Goal: Navigation & Orientation: Find specific page/section

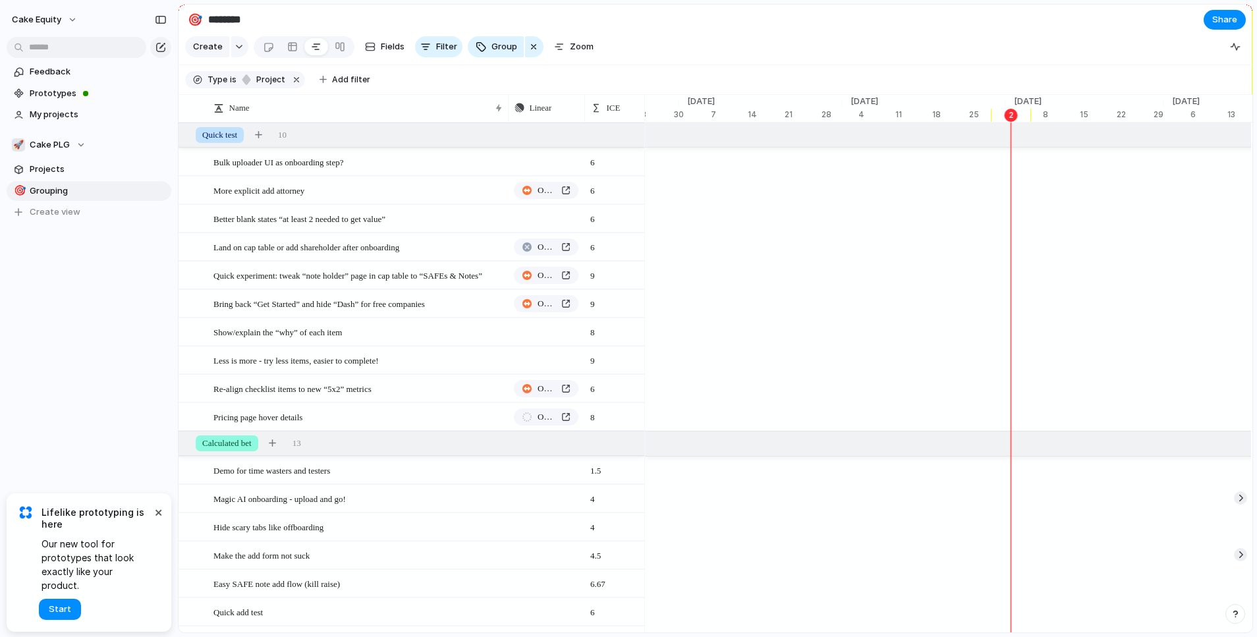
scroll to position [0, 5416]
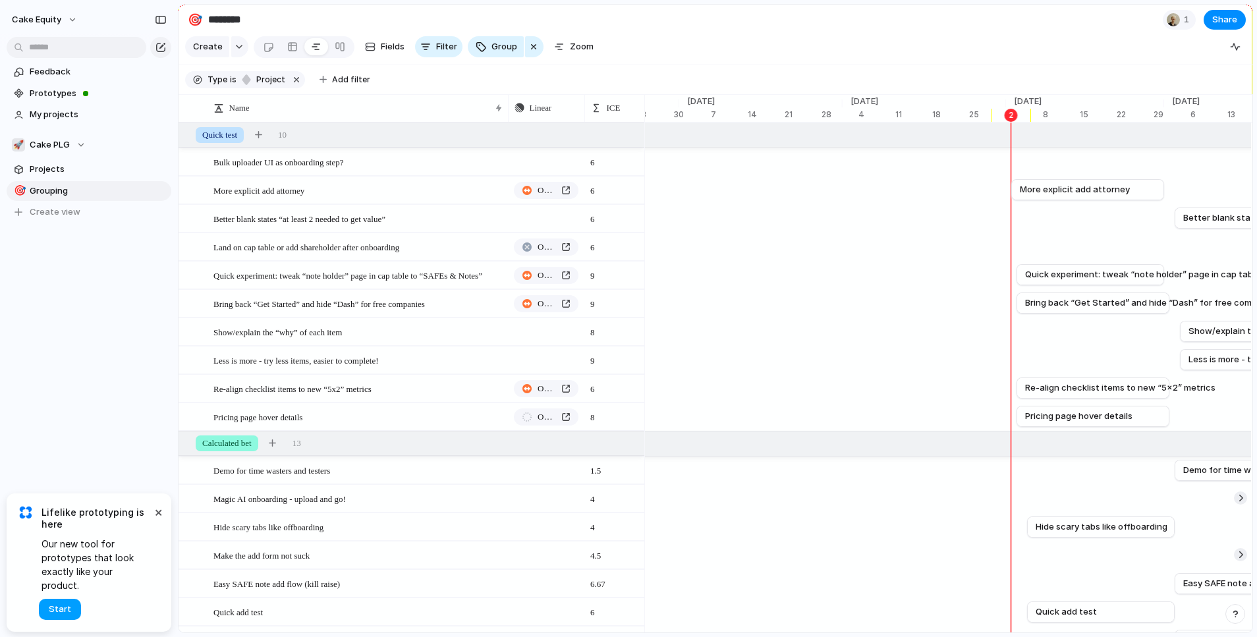
click at [59, 613] on span "Start" at bounding box center [60, 609] width 22 height 13
click at [59, 94] on span "Prototypes" at bounding box center [98, 93] width 137 height 13
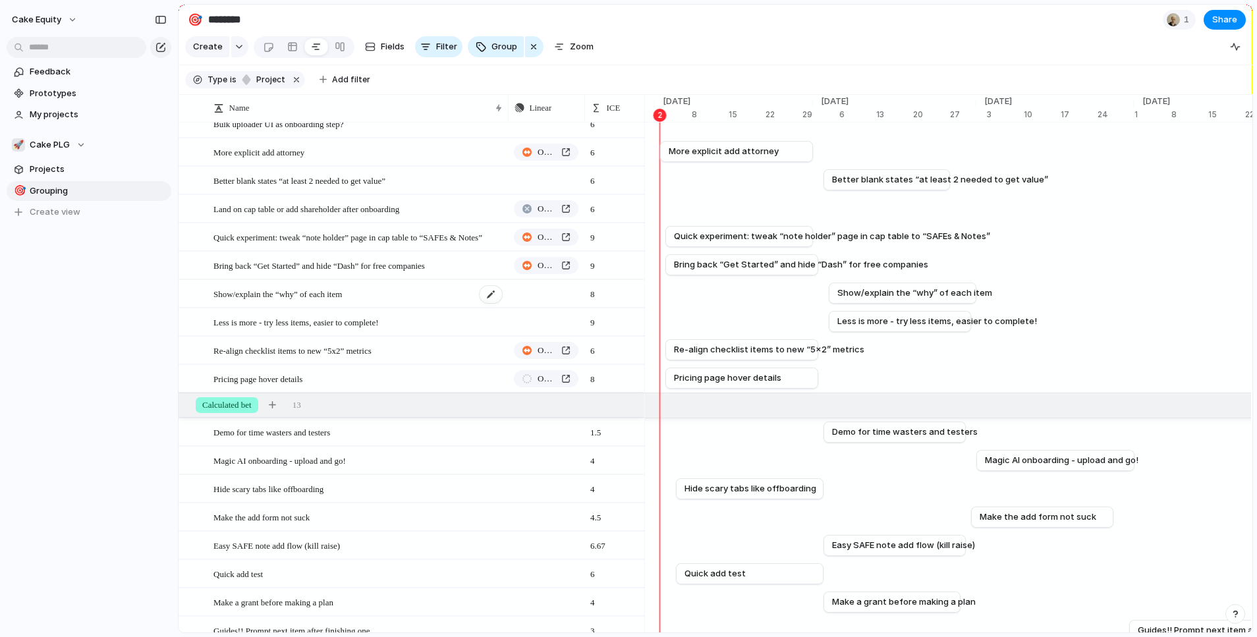
scroll to position [0, 0]
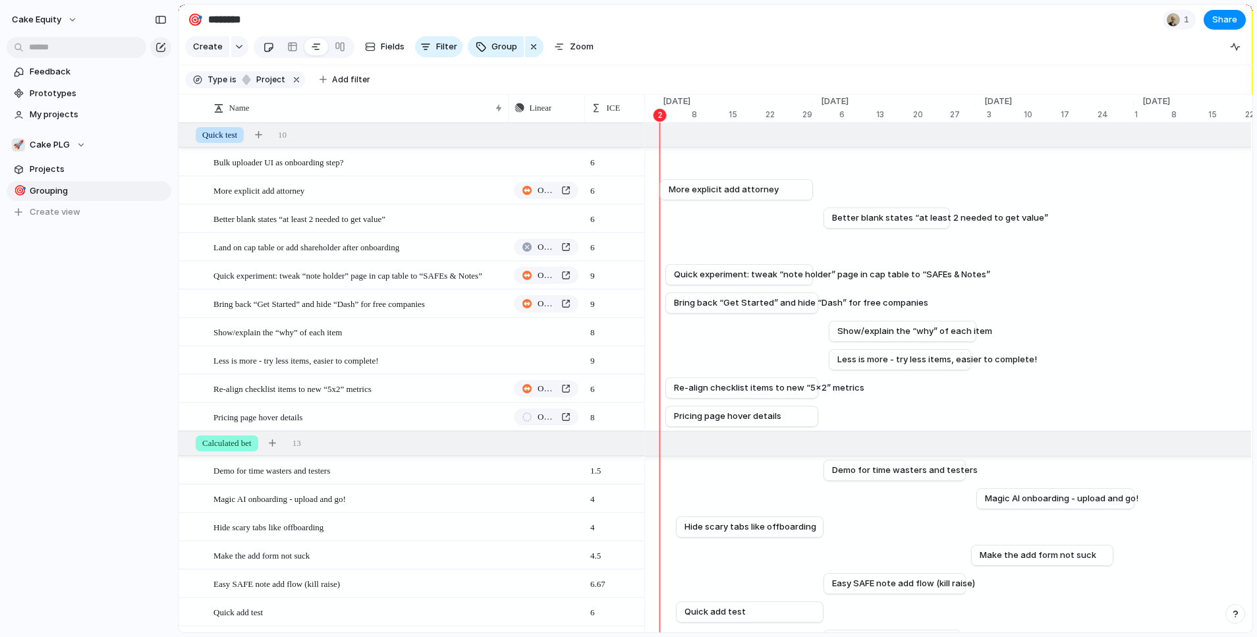
click at [273, 42] on link at bounding box center [268, 46] width 24 height 21
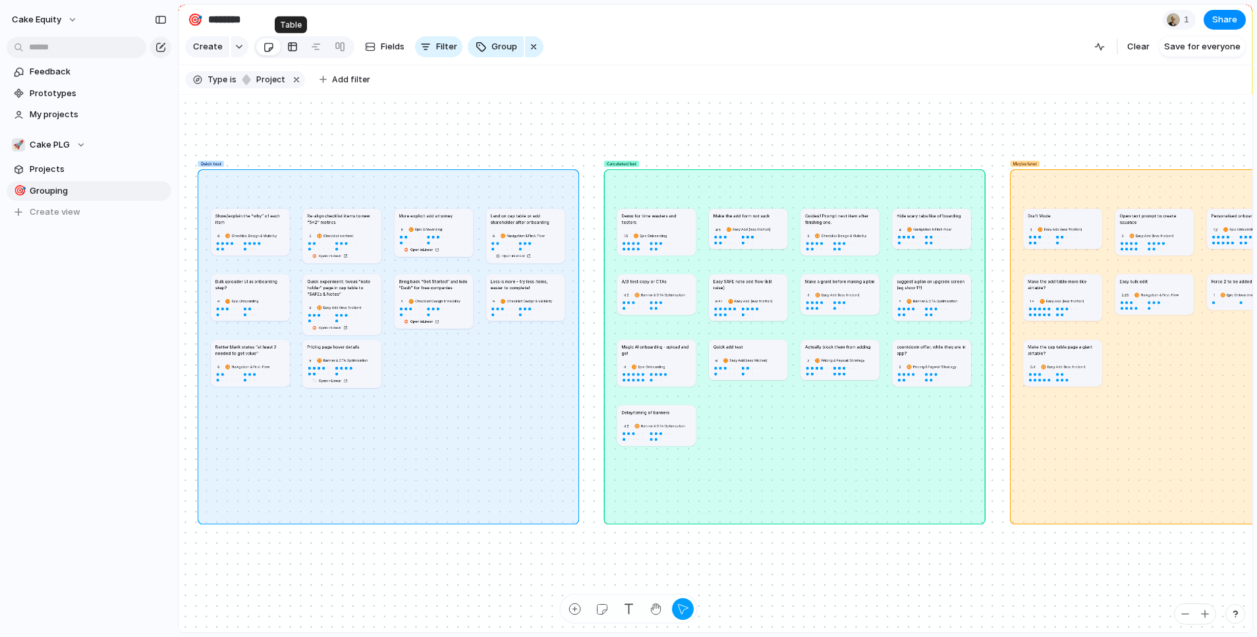
click at [289, 48] on div at bounding box center [292, 46] width 11 height 21
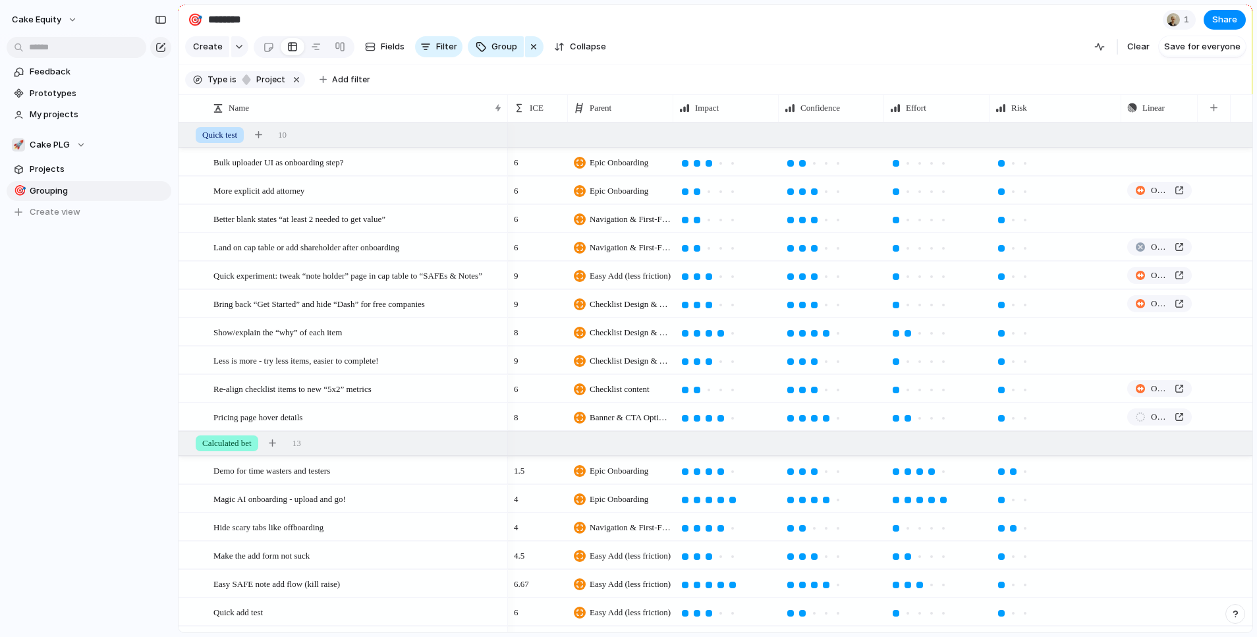
click at [276, 53] on div at bounding box center [268, 46] width 24 height 21
click at [264, 51] on div at bounding box center [268, 47] width 11 height 22
